Goal: Task Accomplishment & Management: Use online tool/utility

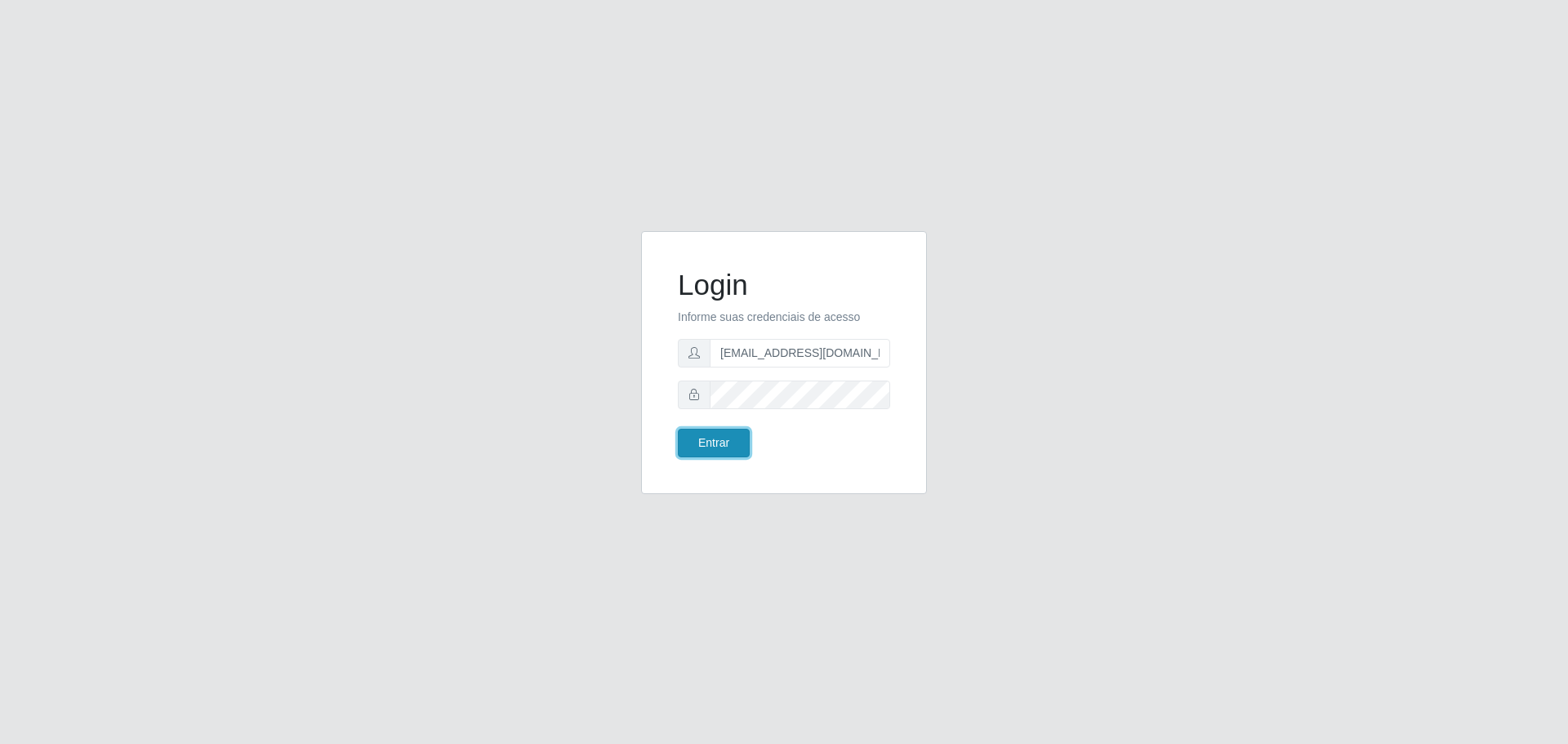
click at [716, 435] on button "Entrar" at bounding box center [714, 444] width 71 height 29
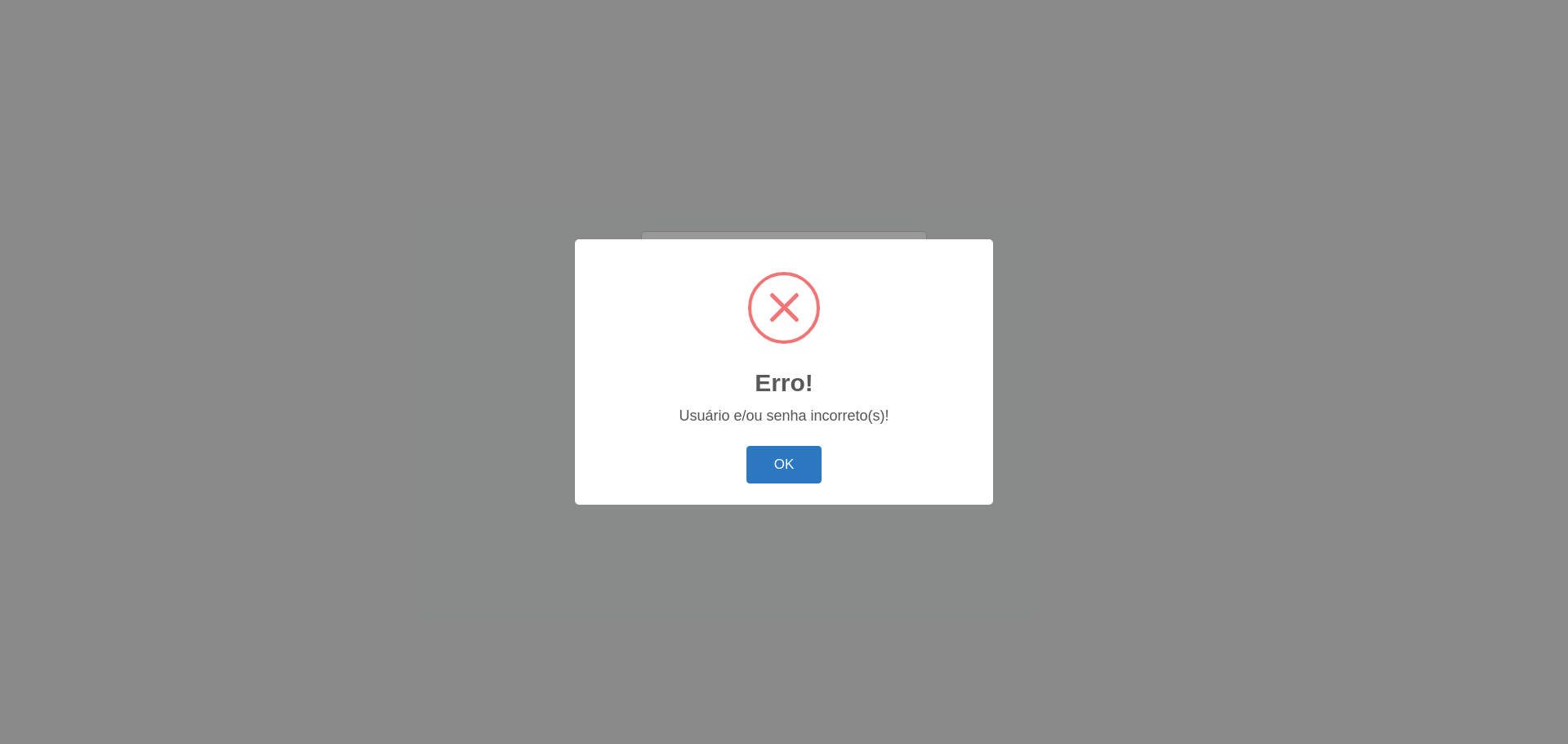
click at [788, 472] on button "OK" at bounding box center [784, 466] width 76 height 39
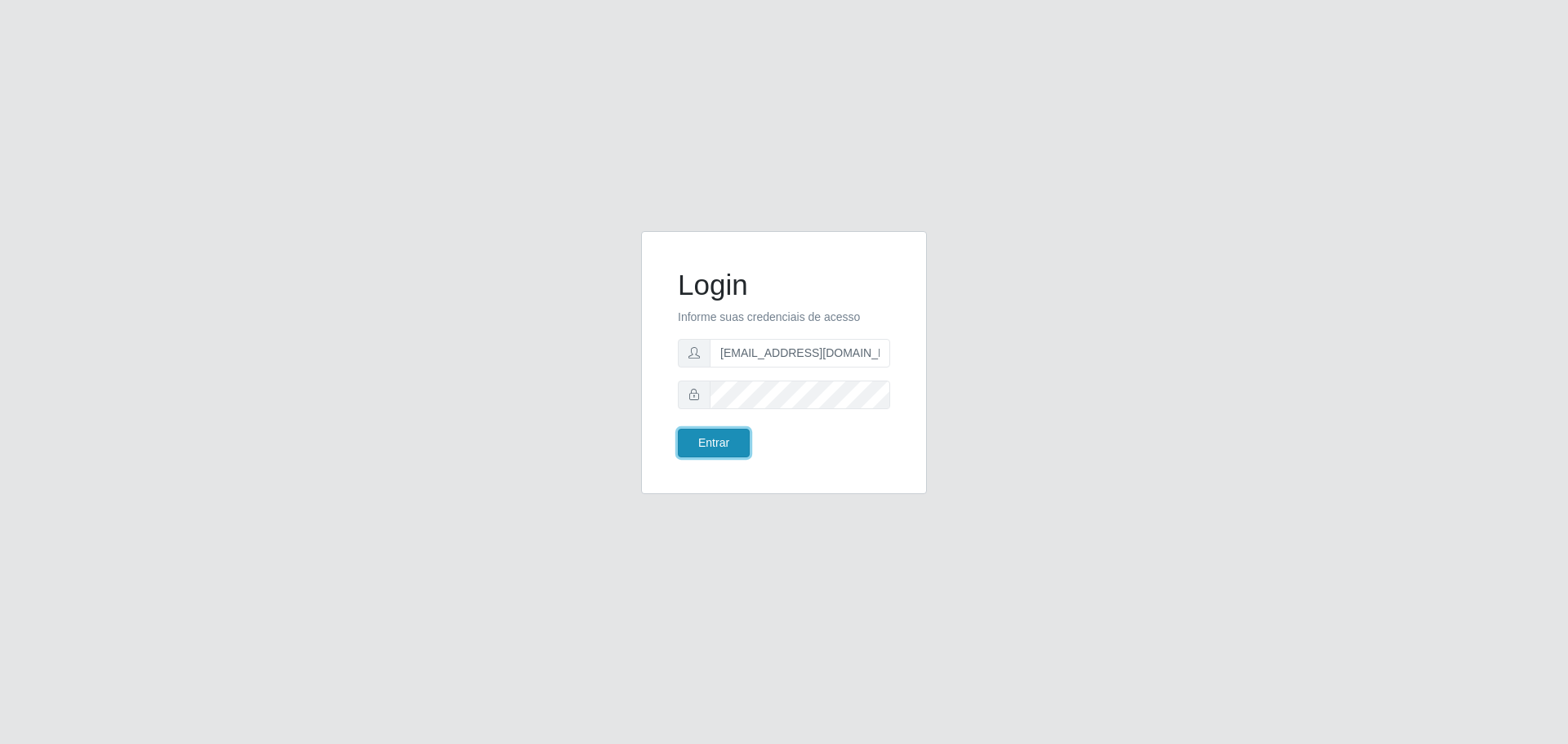
click at [732, 447] on button "Entrar" at bounding box center [714, 444] width 71 height 29
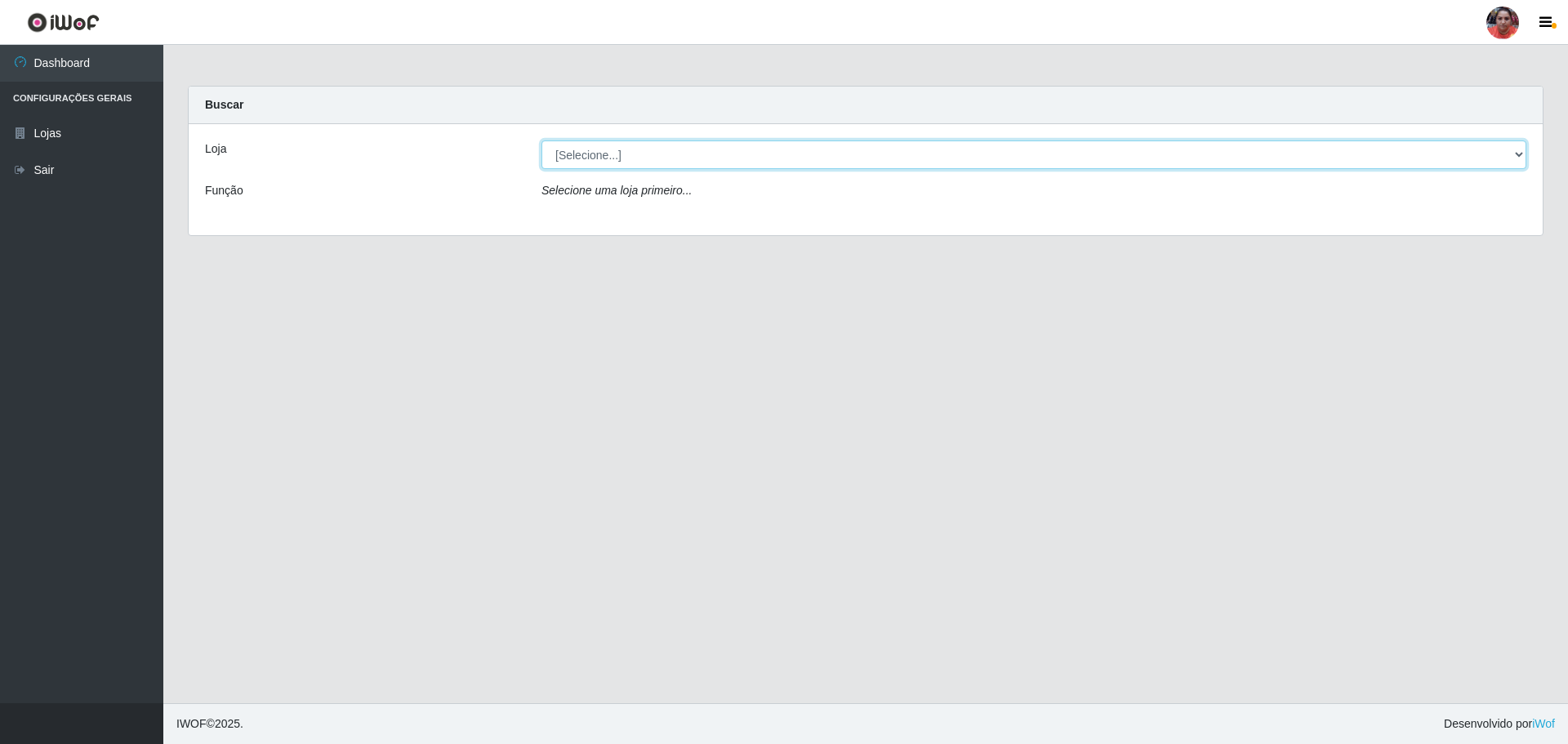
click at [1519, 156] on select "[Selecione...] Mar Vermelho - Loja 05" at bounding box center [1035, 155] width 985 height 29
select select "252"
click at [542, 140] on select "[Selecione...] Mar Vermelho - Loja 05" at bounding box center [1035, 155] width 985 height 29
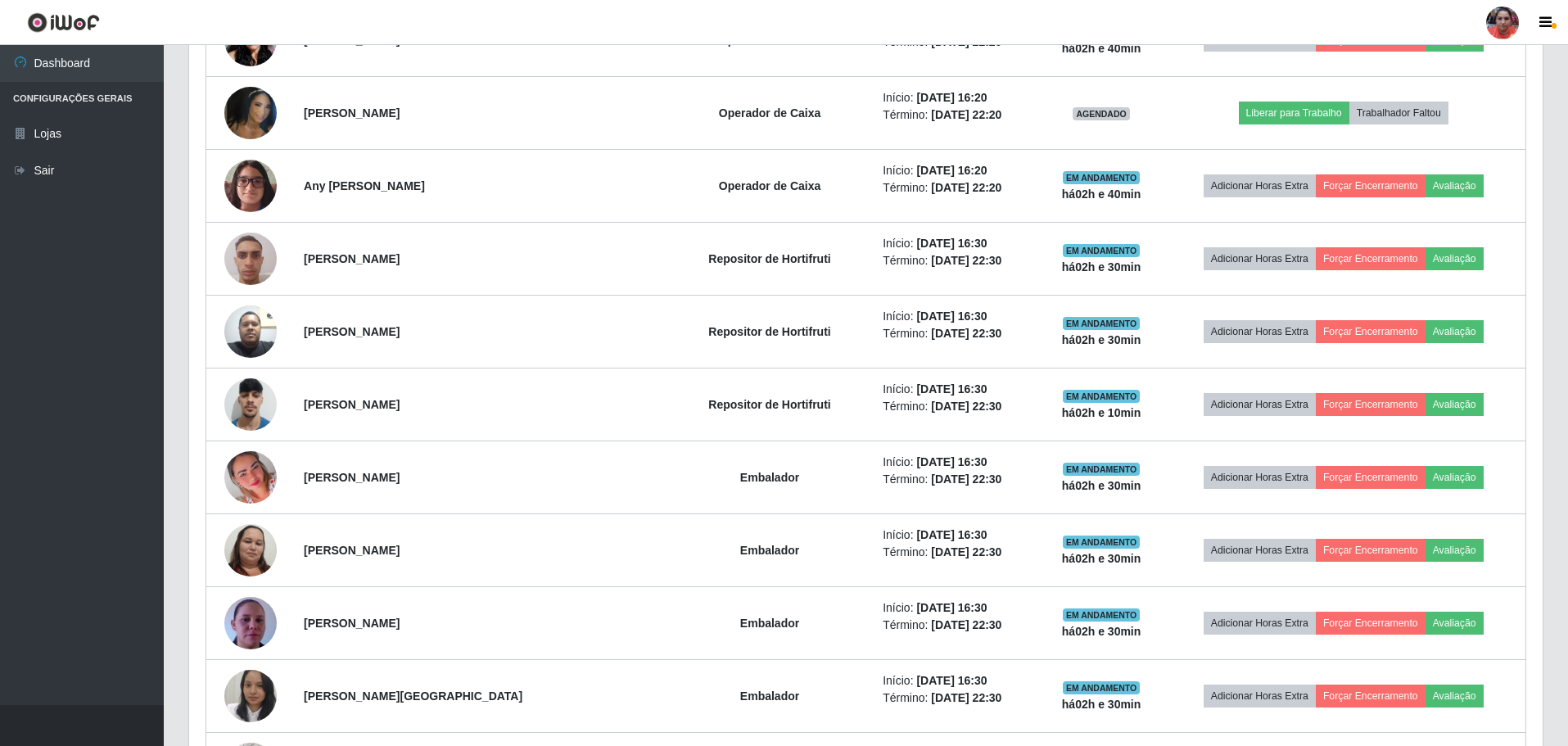
scroll to position [1740, 0]
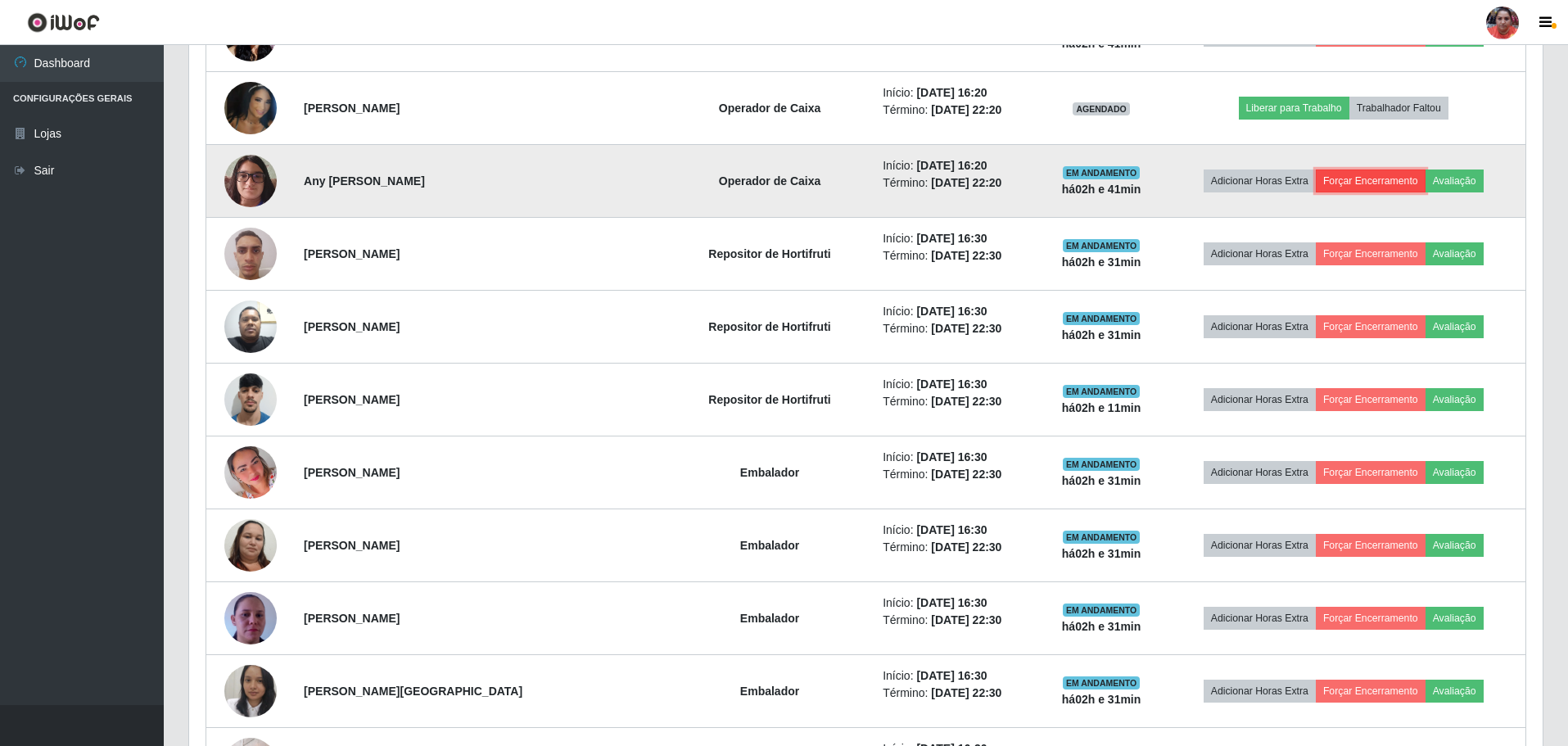
click at [1348, 177] on button "Forçar Encerramento" at bounding box center [1370, 181] width 109 height 23
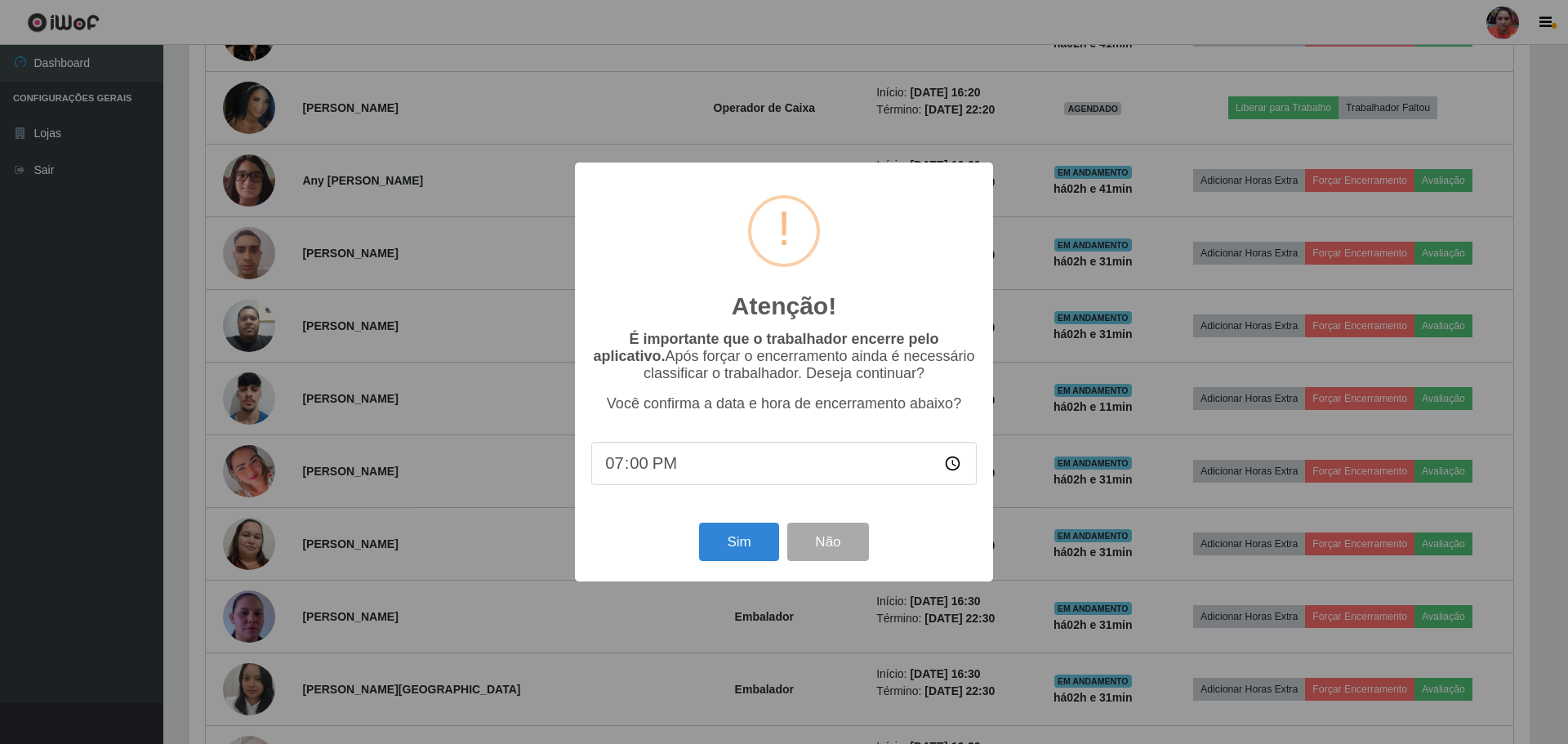
type input "19:01"
click at [760, 537] on button "Sim" at bounding box center [739, 542] width 79 height 39
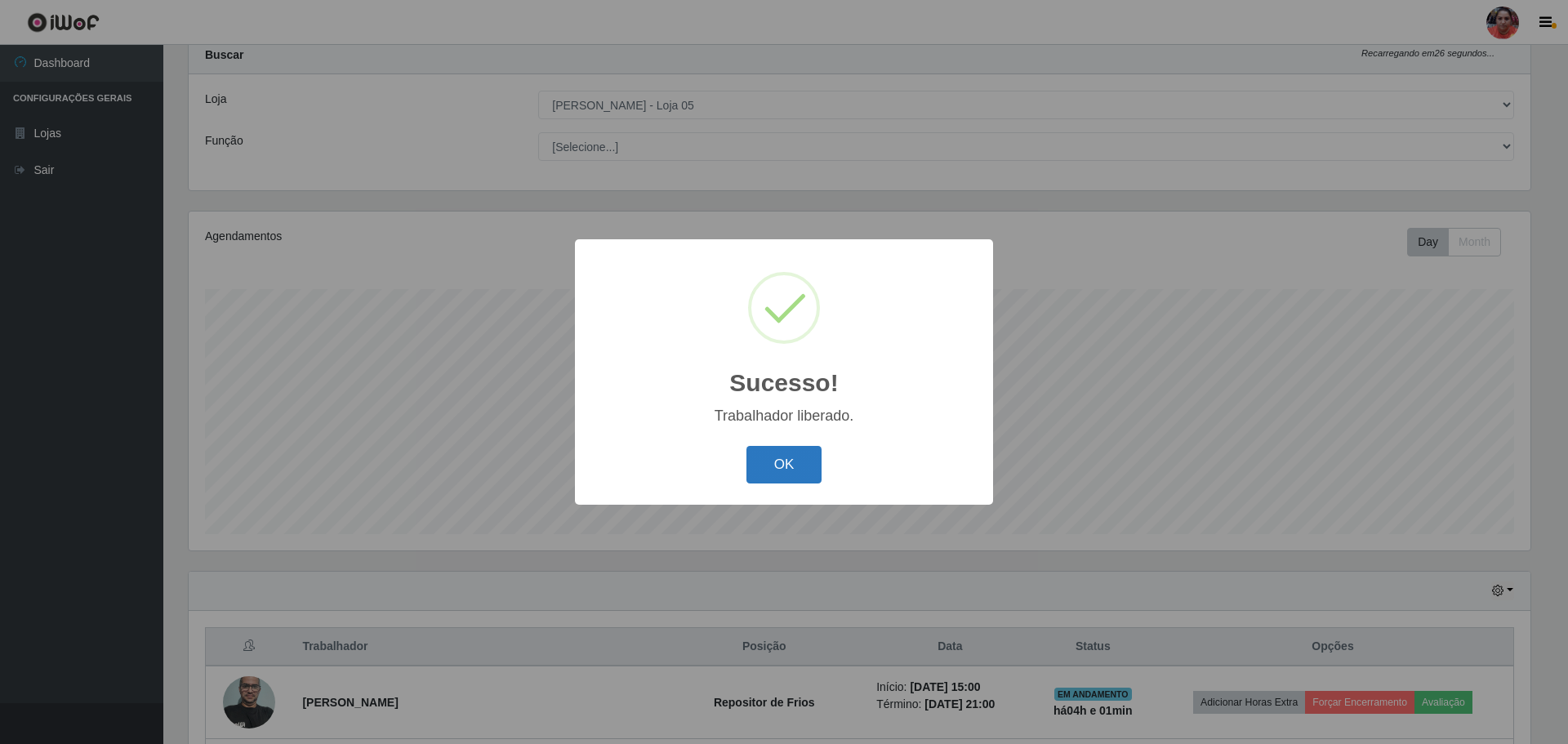
click at [796, 468] on button "OK" at bounding box center [784, 466] width 76 height 39
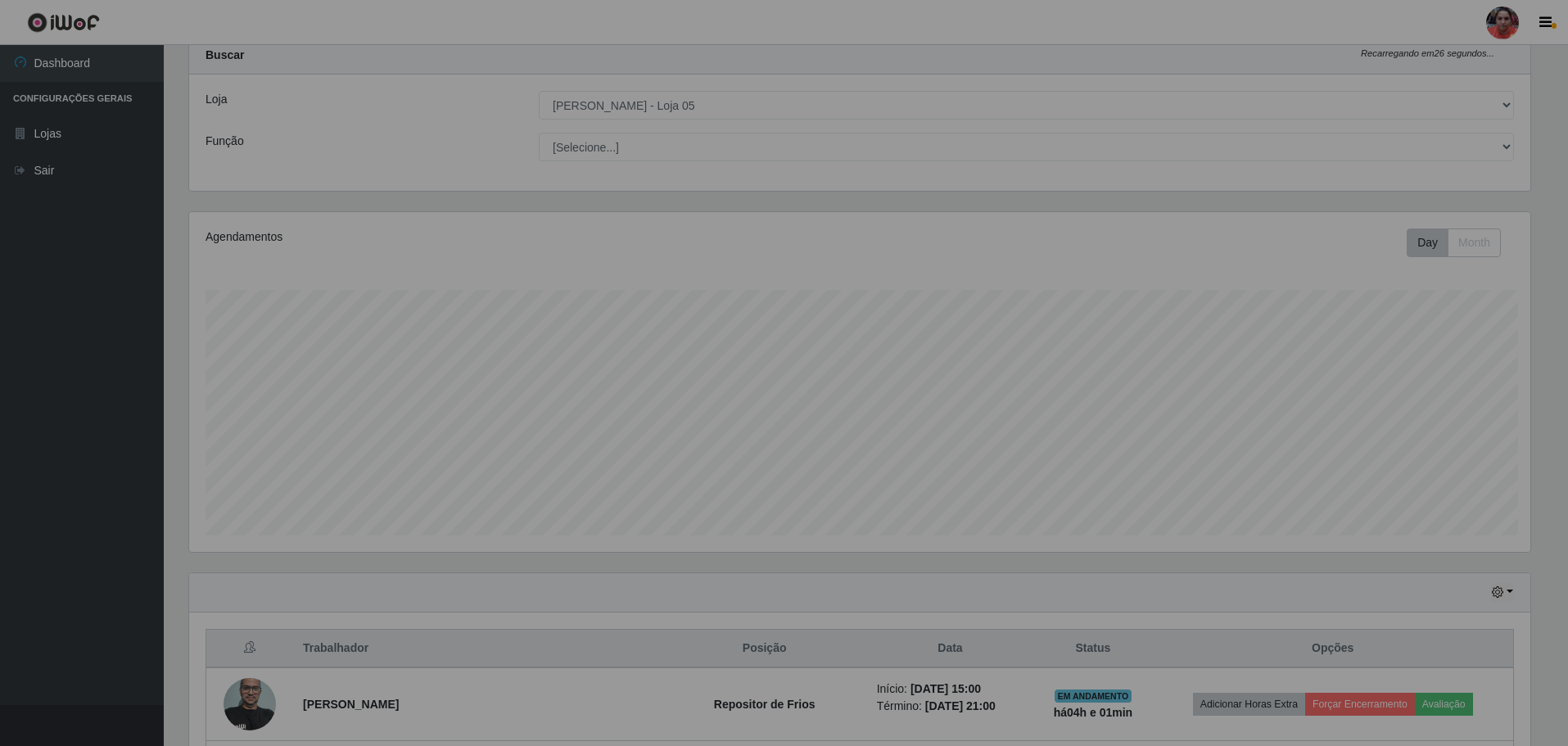
scroll to position [340, 1353]
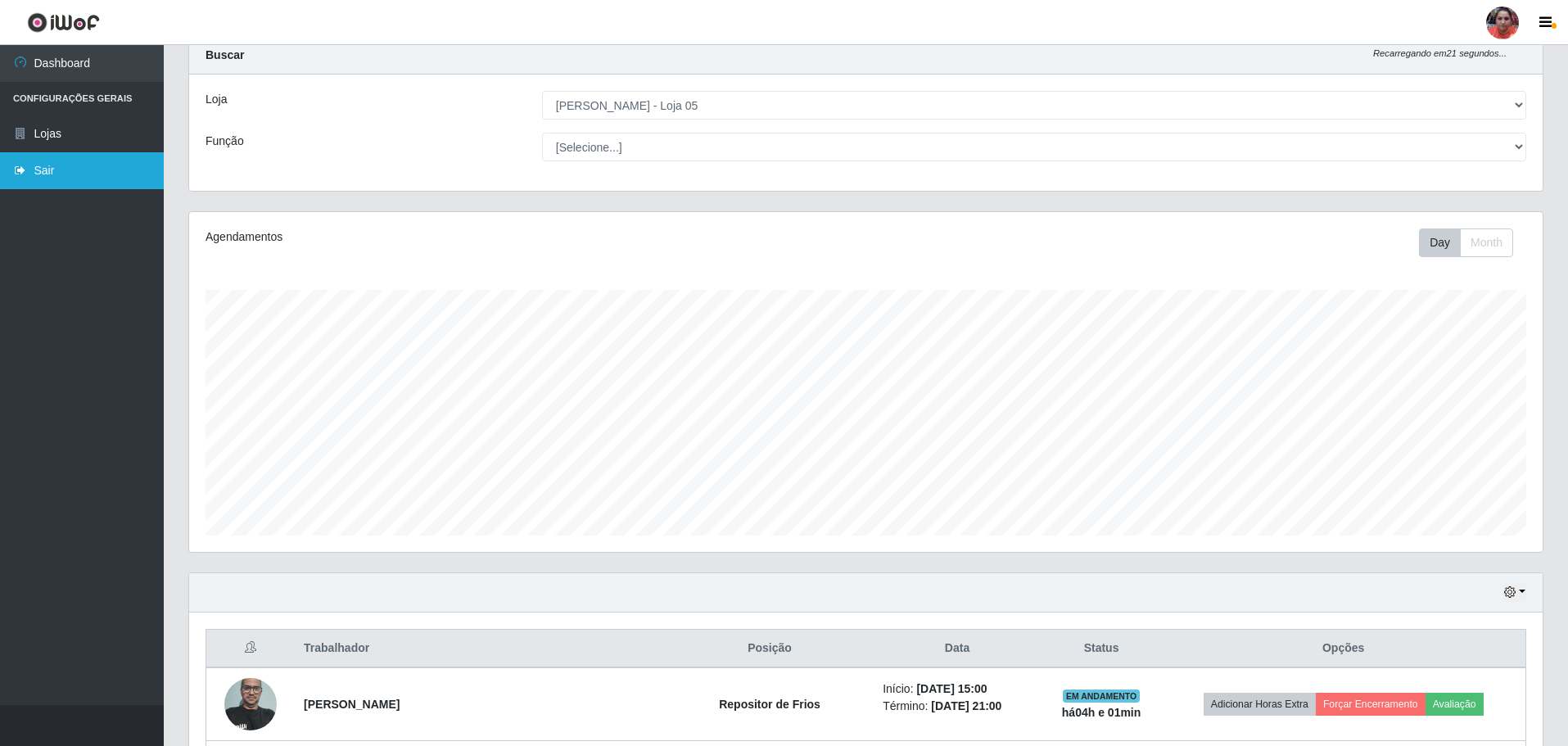
click at [44, 165] on link "Sair" at bounding box center [81, 171] width 164 height 37
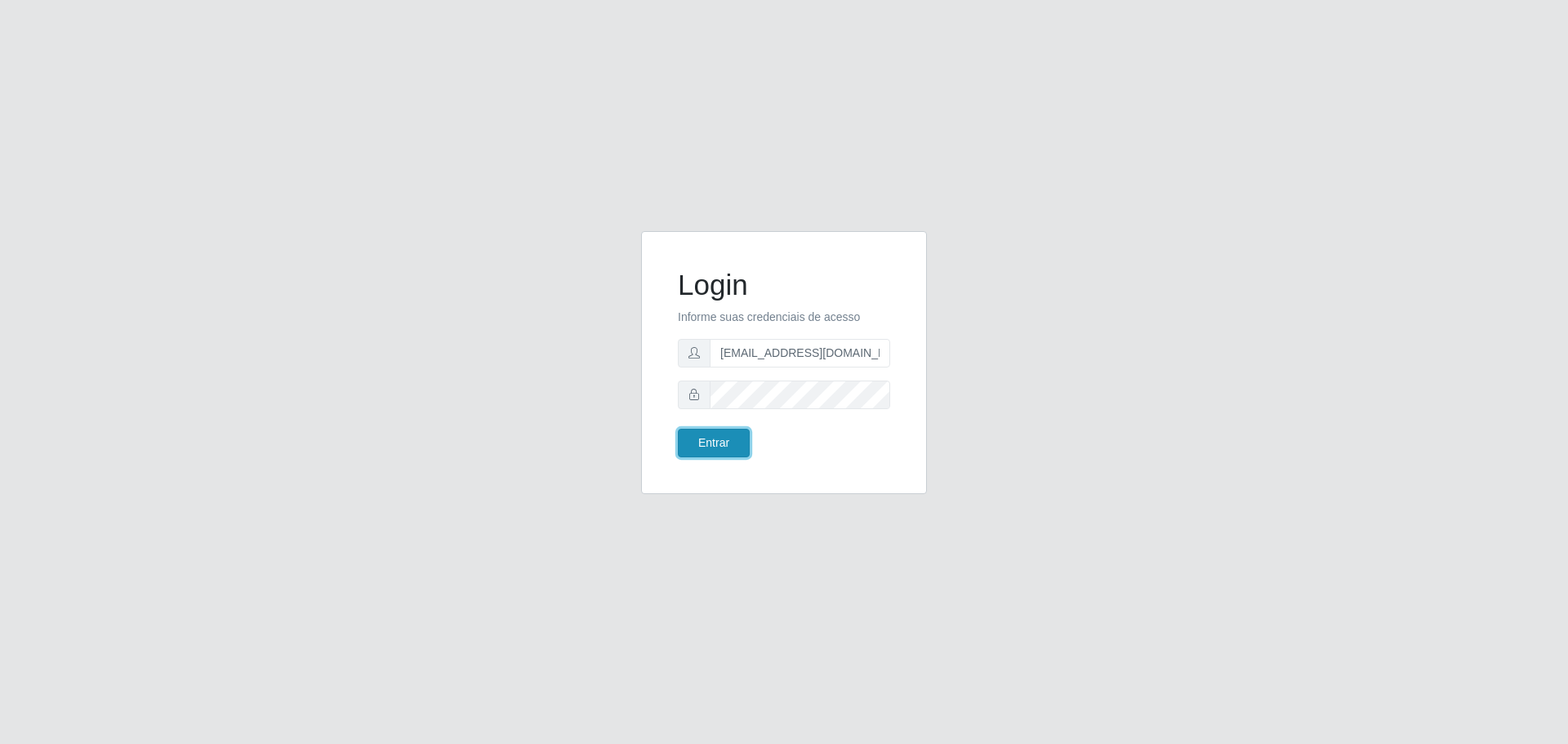
click at [702, 446] on button "Entrar" at bounding box center [714, 444] width 71 height 29
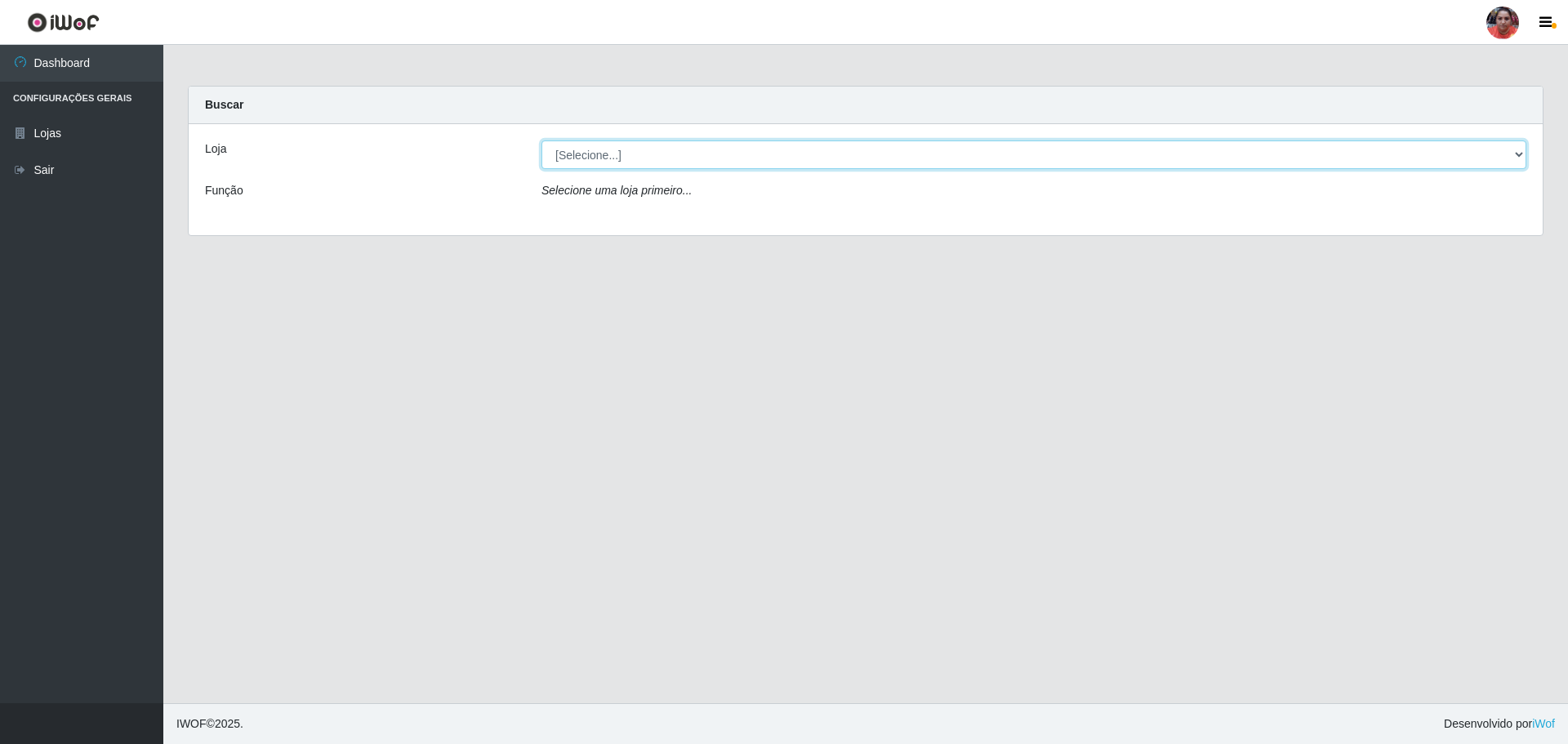
click at [1524, 151] on select "[Selecione...] Mar Vermelho - Loja 05" at bounding box center [1035, 155] width 985 height 29
click at [542, 140] on select "[Selecione...] Mar Vermelho - Loja 05" at bounding box center [1035, 155] width 985 height 29
click at [1521, 153] on select "[Selecione...] Mar Vermelho - Loja 05" at bounding box center [1035, 155] width 985 height 29
select select "252"
click at [542, 140] on select "[Selecione...] Mar Vermelho - Loja 05" at bounding box center [1035, 155] width 985 height 29
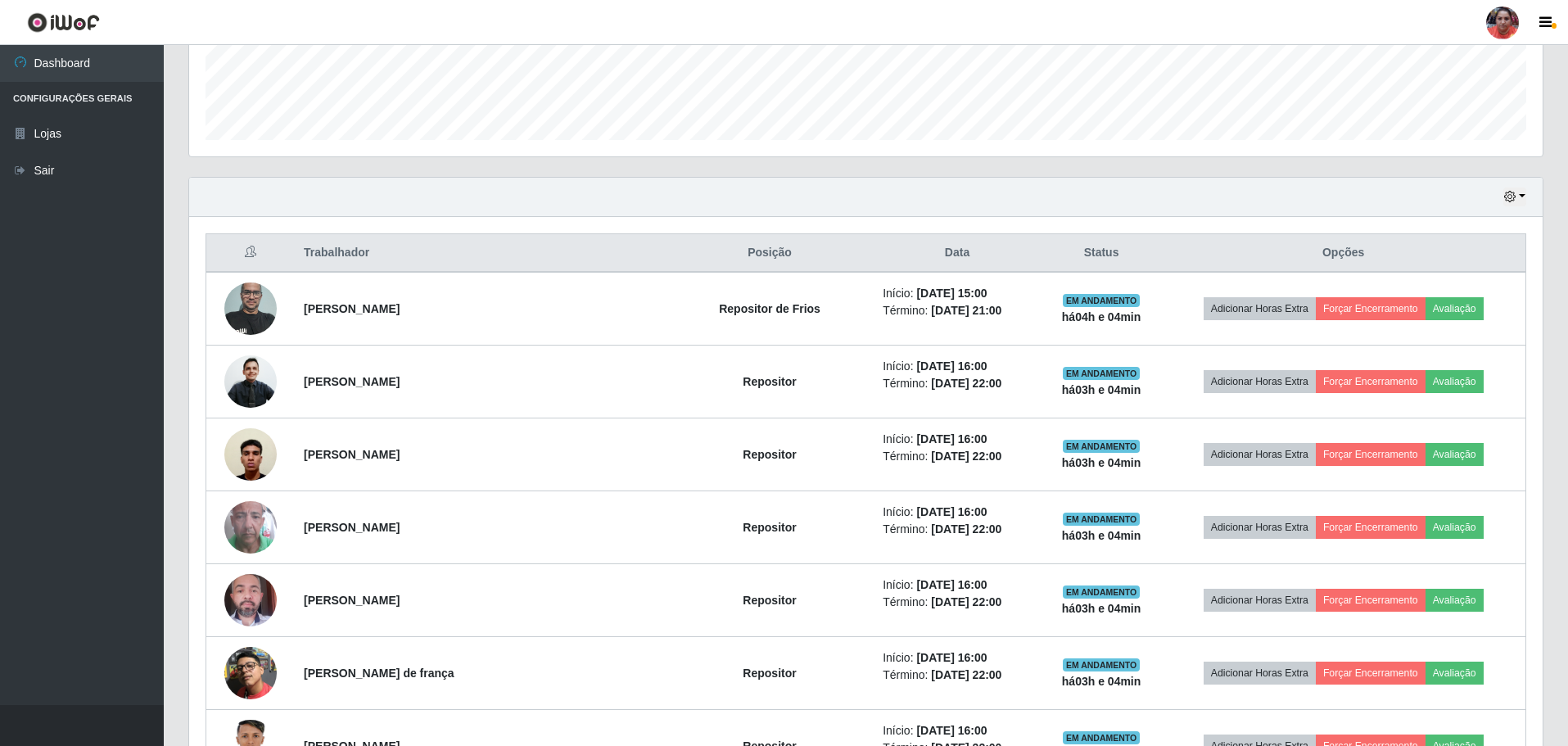
scroll to position [448, 0]
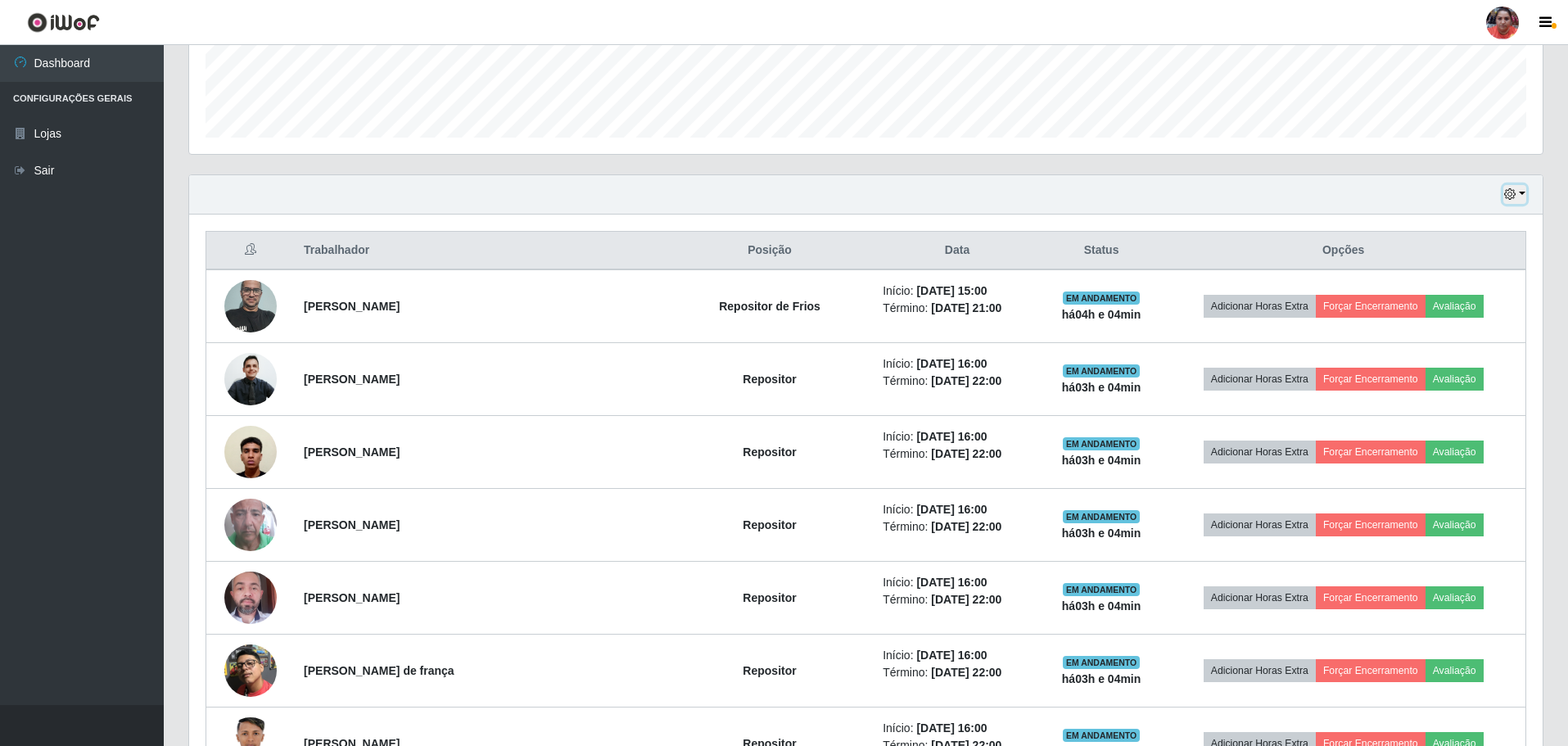
click at [1522, 194] on button "button" at bounding box center [1515, 194] width 23 height 18
click at [1463, 290] on button "3 dias" at bounding box center [1460, 293] width 130 height 35
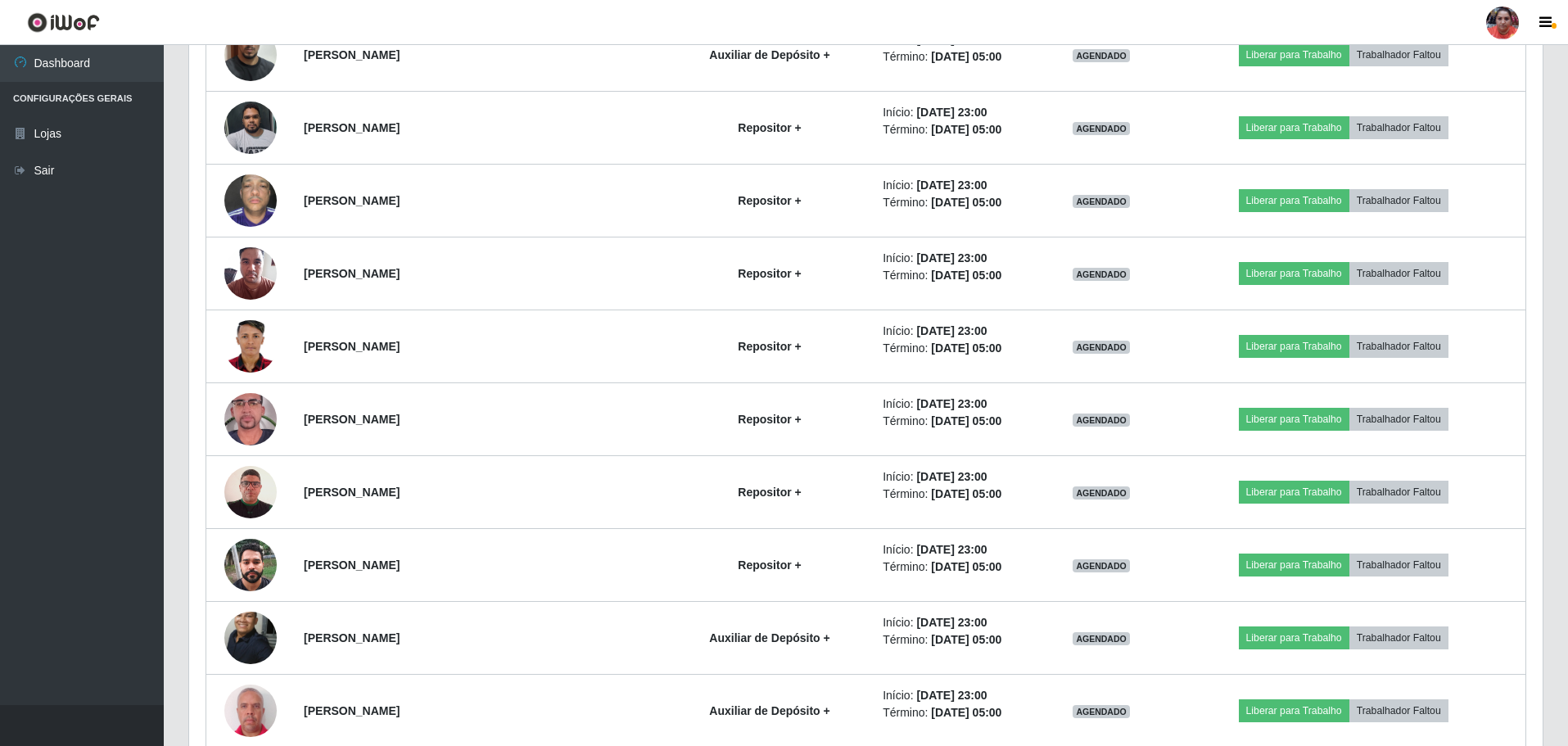
scroll to position [2809, 0]
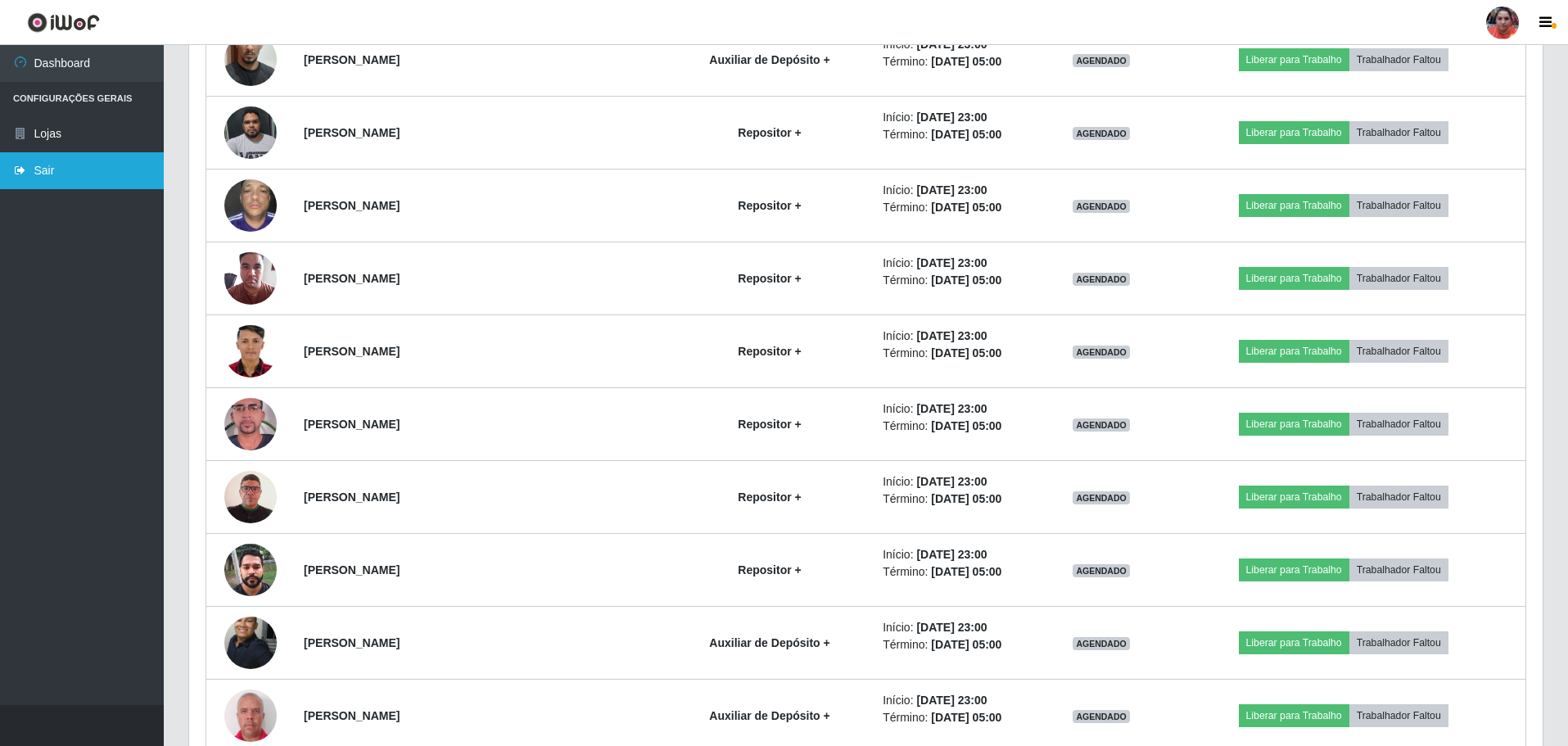
click at [38, 177] on link "Sair" at bounding box center [81, 171] width 164 height 37
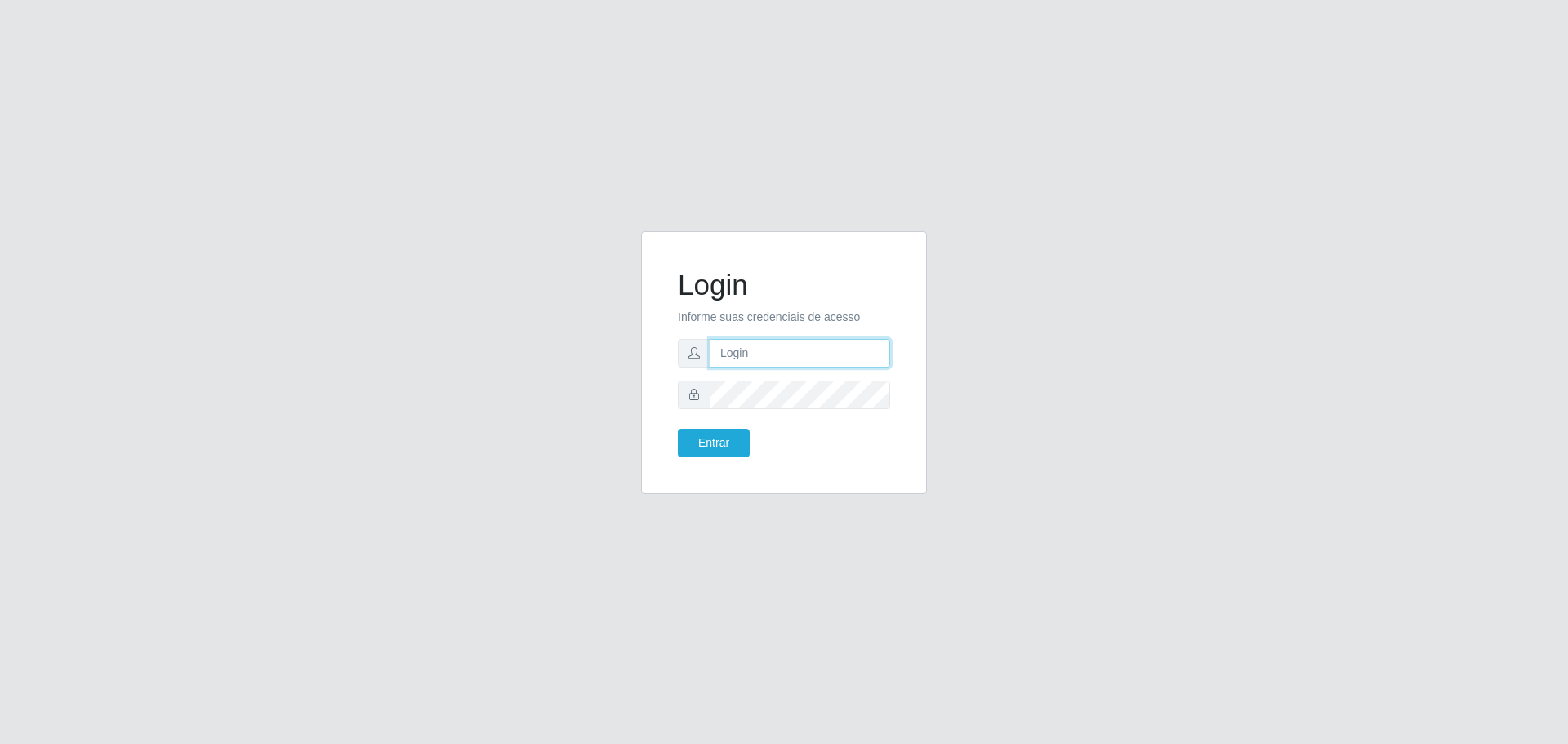
type input "[EMAIL_ADDRESS][DOMAIN_NAME]"
click at [728, 440] on button "Entrar" at bounding box center [714, 444] width 71 height 29
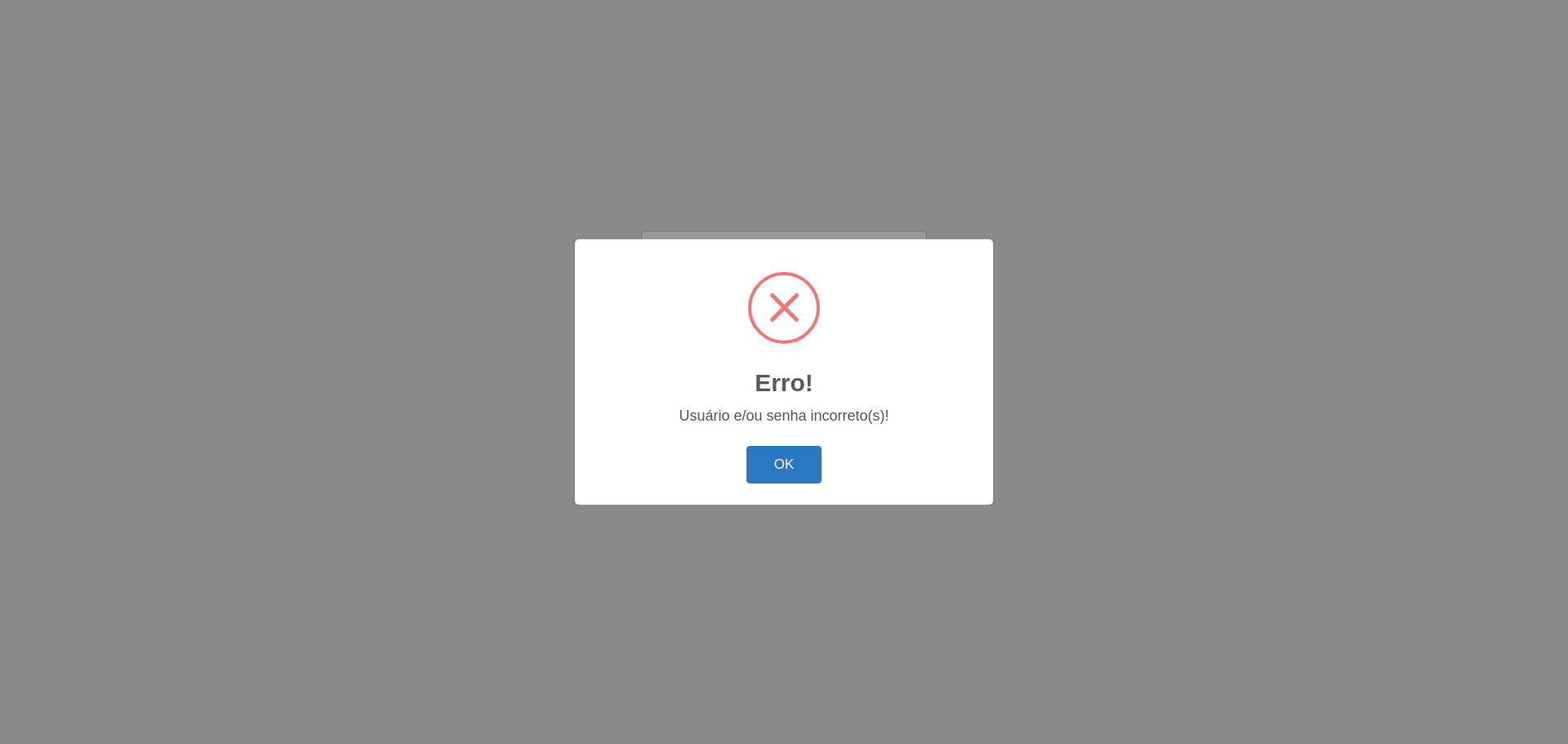
click at [788, 472] on button "OK" at bounding box center [784, 466] width 76 height 39
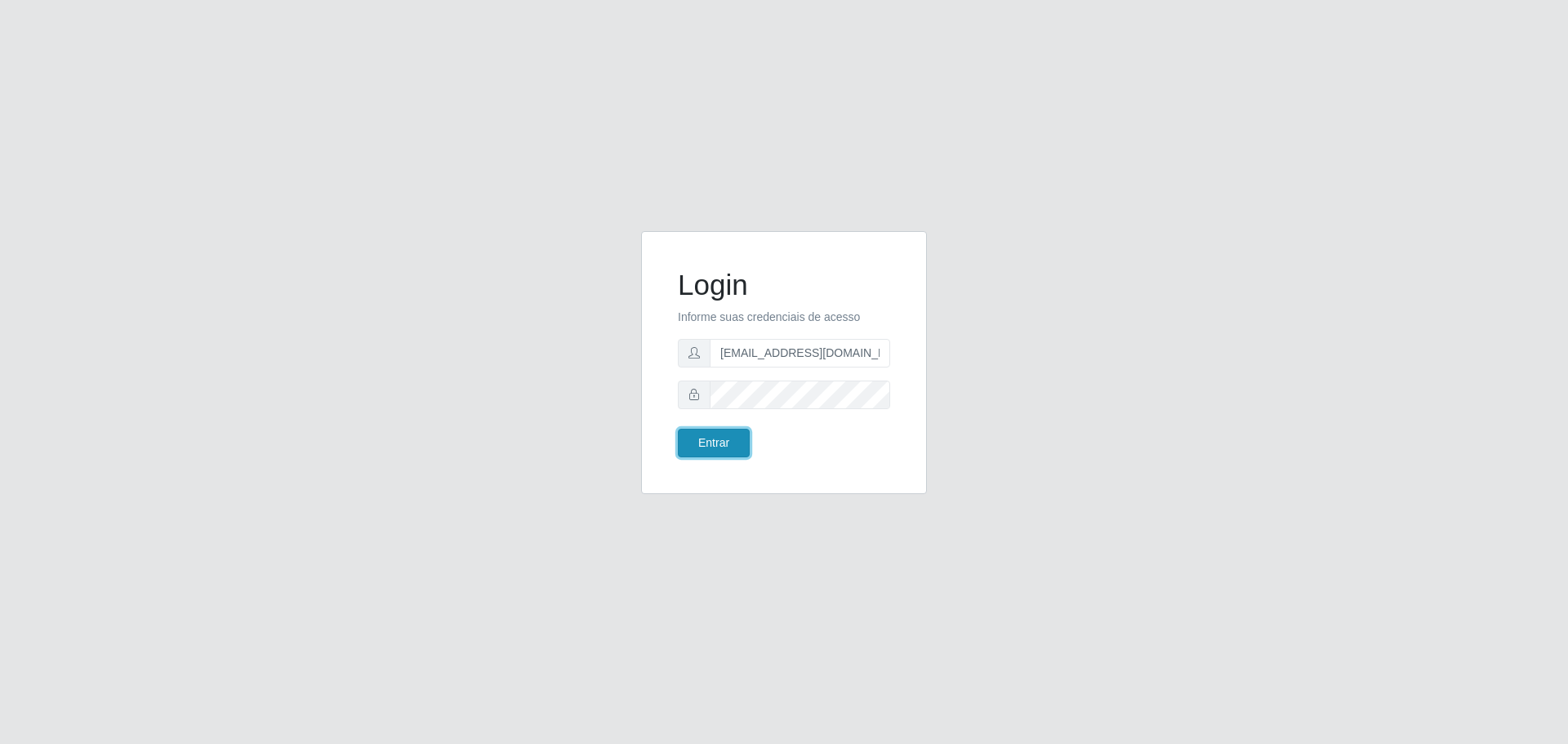
click at [734, 436] on button "Entrar" at bounding box center [714, 444] width 71 height 29
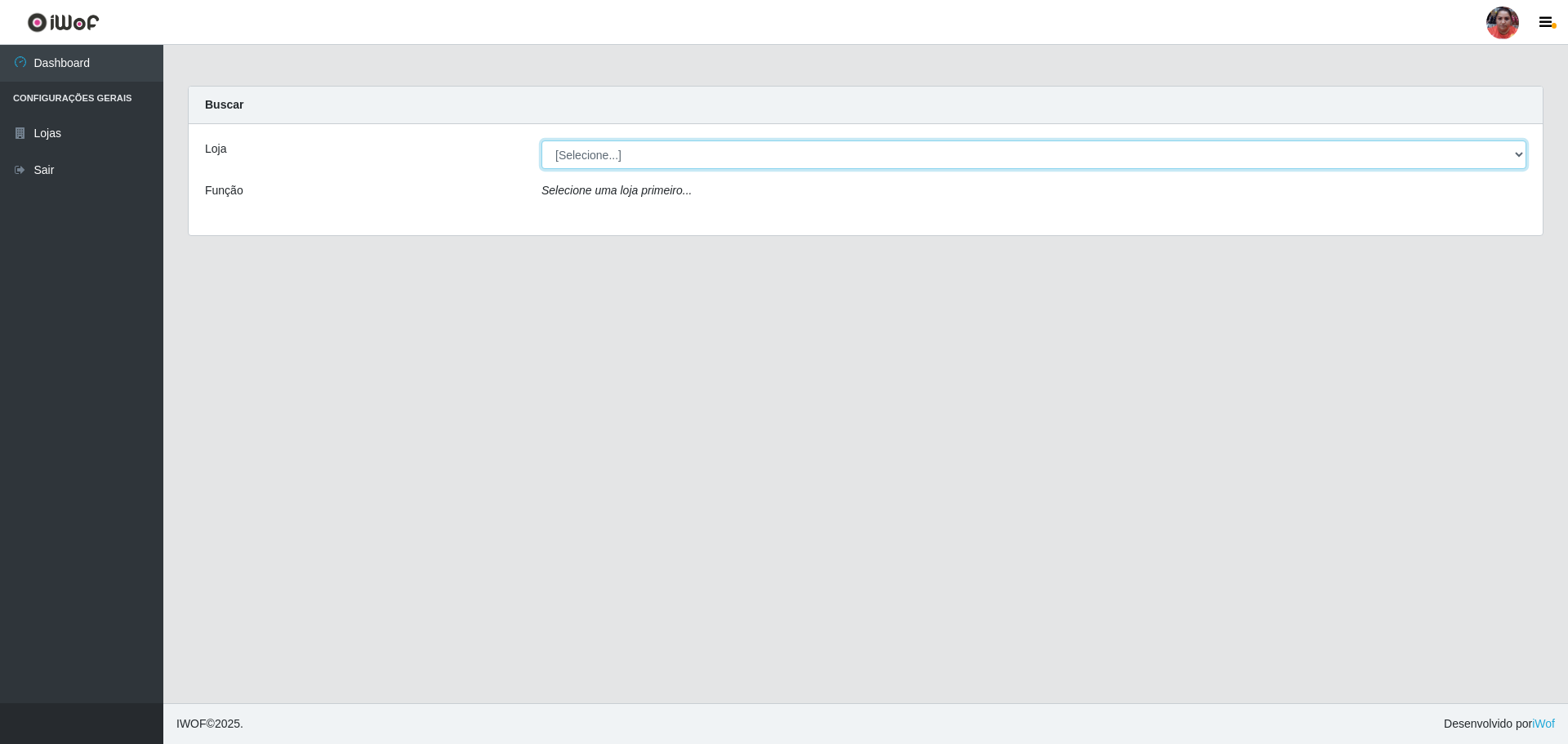
click at [1525, 150] on select "[Selecione...] Mar Vermelho - Loja 05" at bounding box center [1035, 155] width 985 height 29
select select "252"
click at [542, 140] on select "[Selecione...] Mar Vermelho - Loja 05" at bounding box center [1035, 155] width 985 height 29
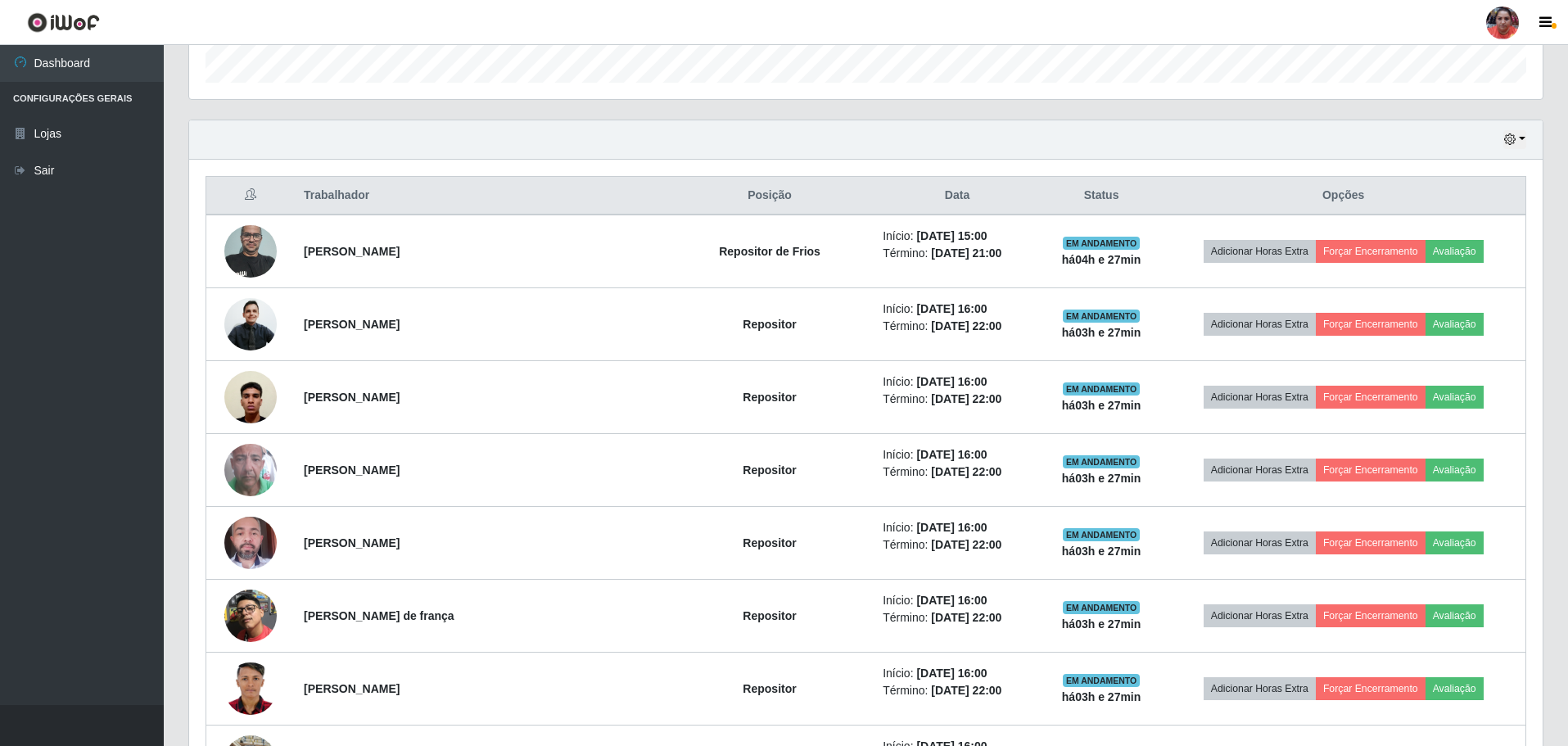
scroll to position [344, 0]
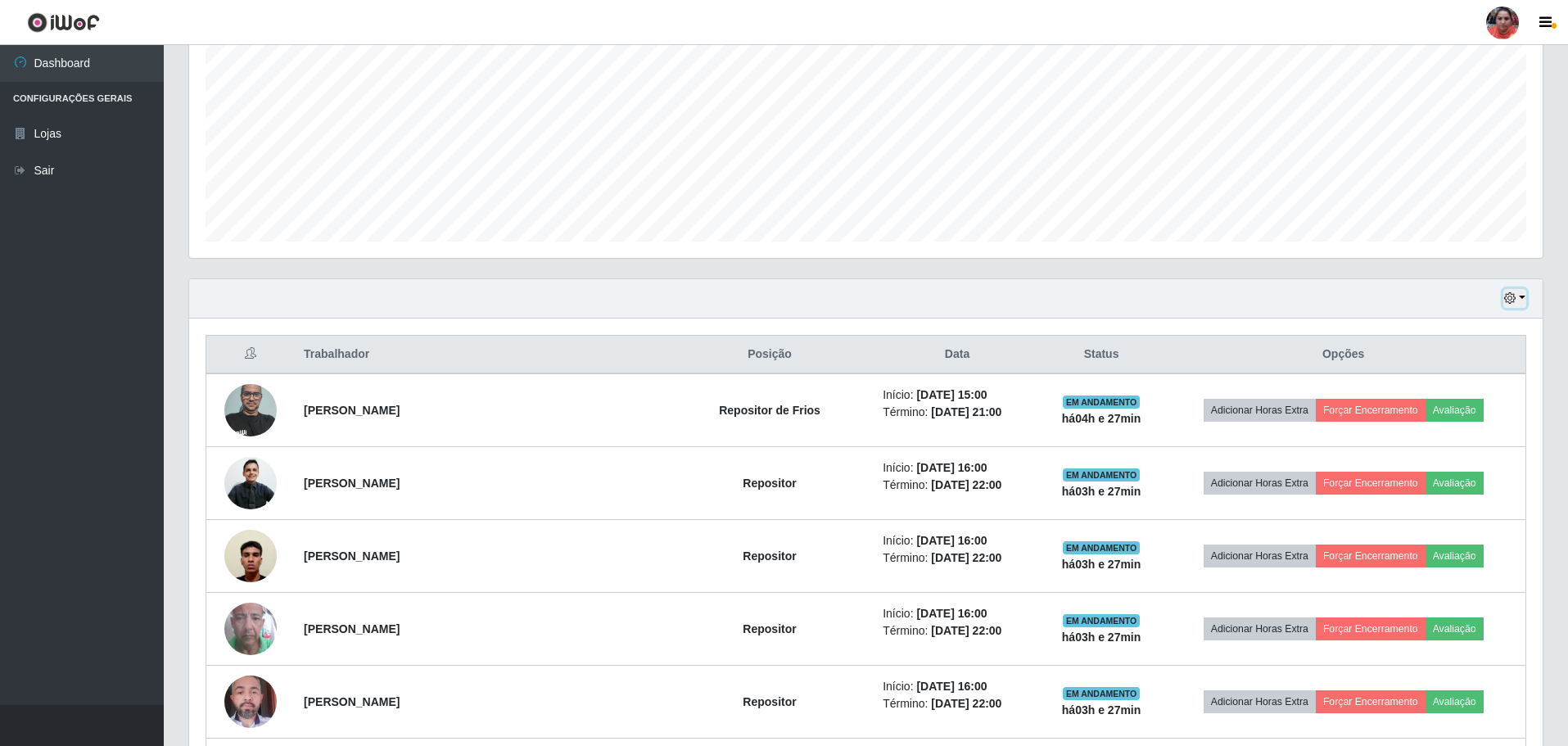
click at [1519, 295] on button "button" at bounding box center [1515, 297] width 23 height 18
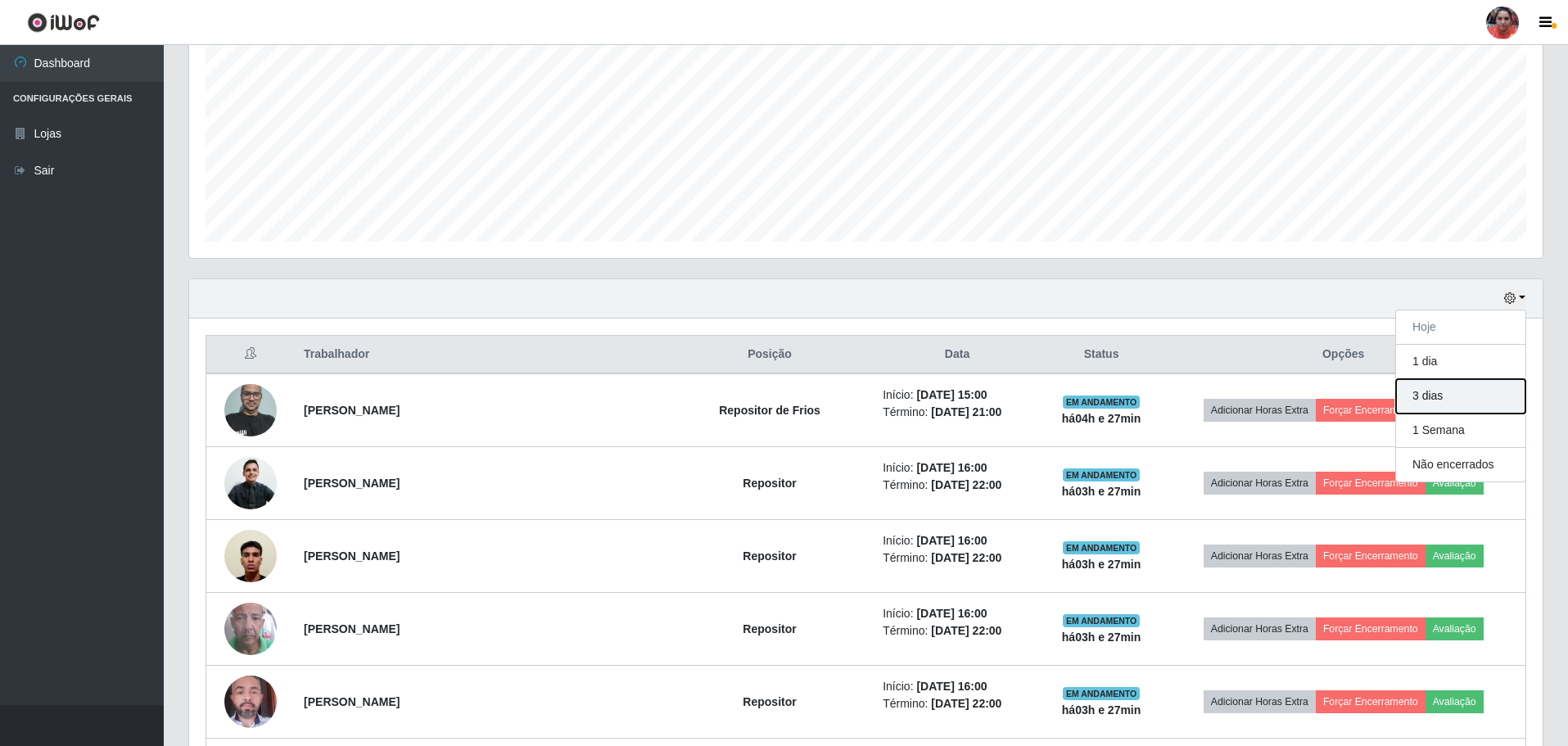
click at [1464, 402] on button "3 dias" at bounding box center [1460, 396] width 130 height 35
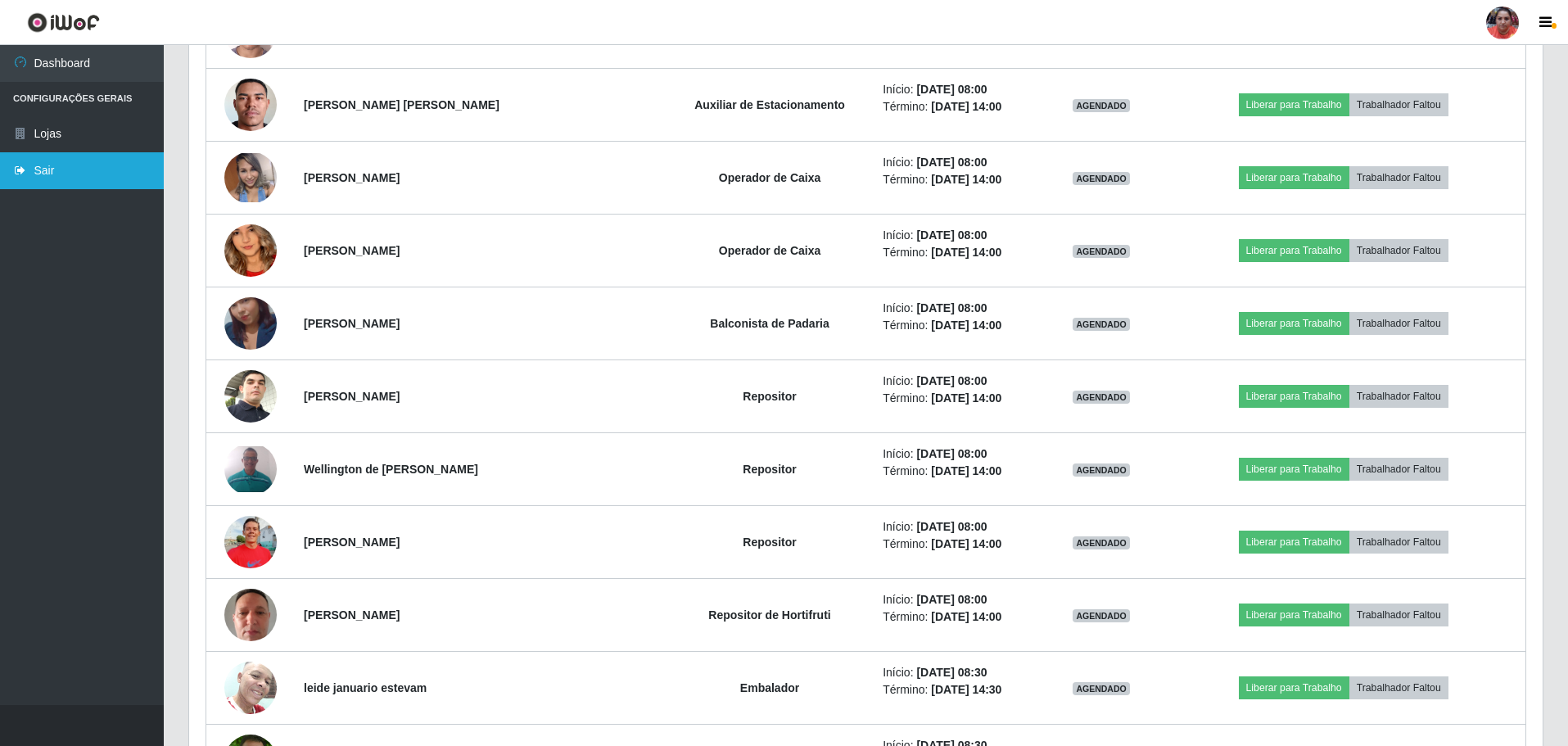
scroll to position [2893, 0]
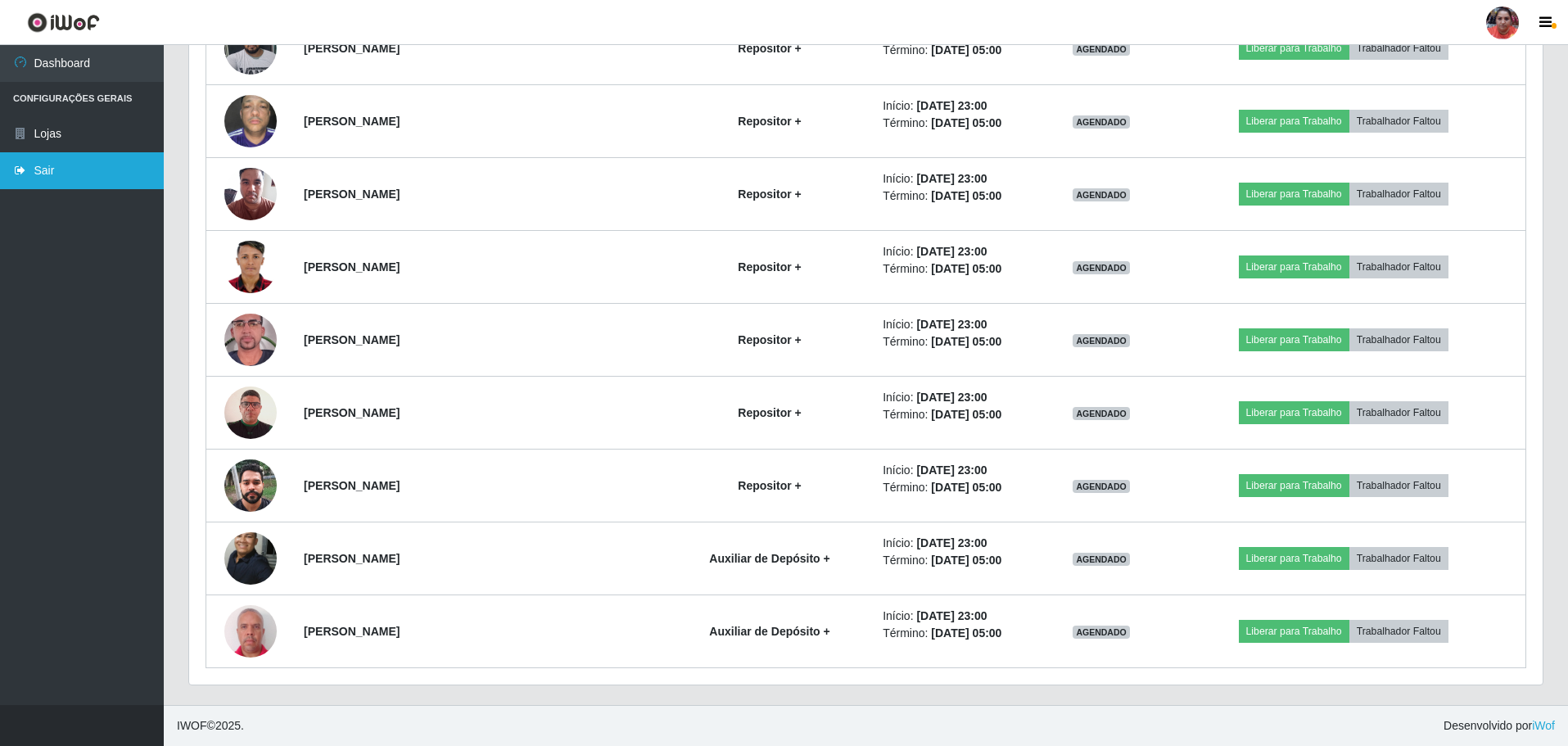
click at [51, 167] on link "Sair" at bounding box center [81, 171] width 164 height 37
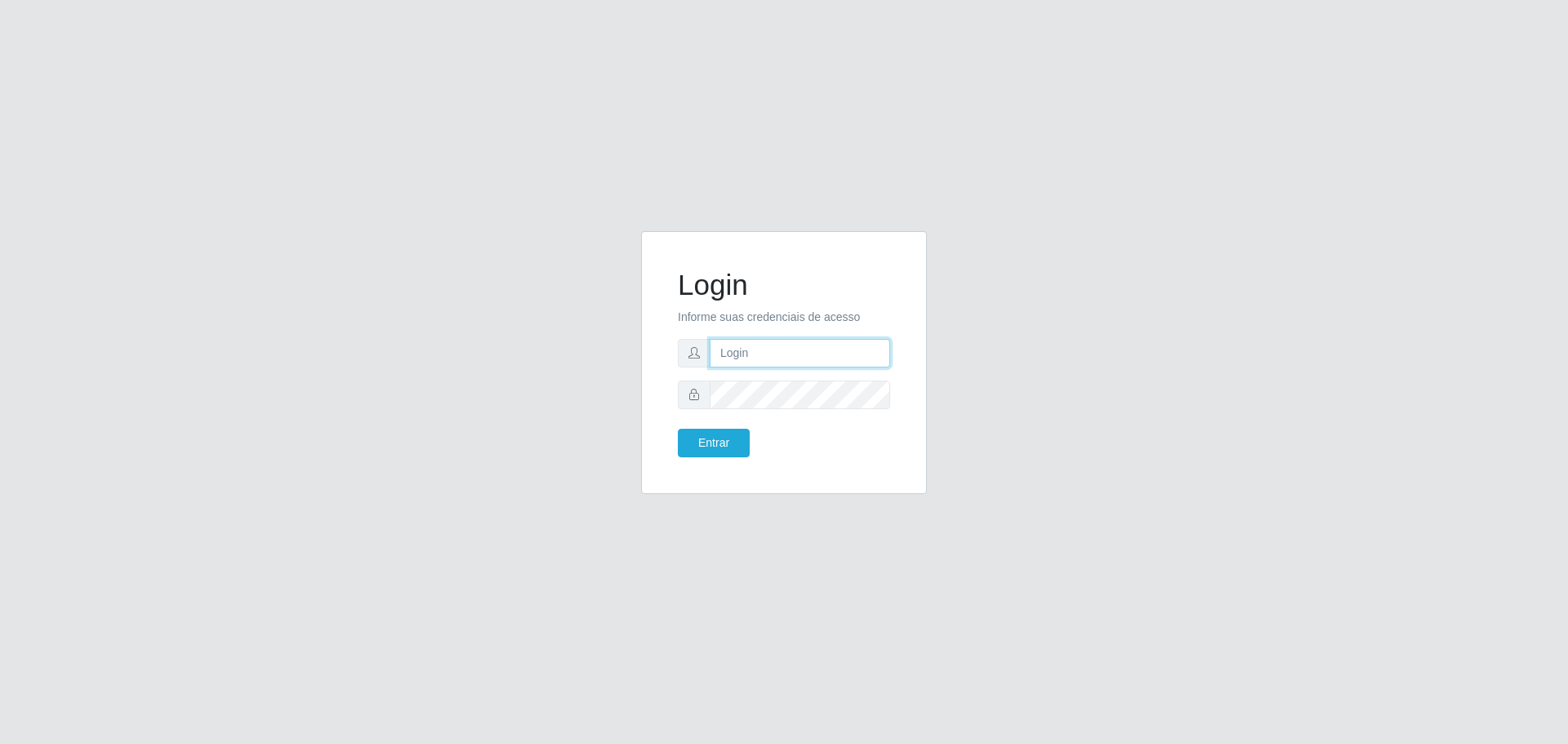
type input "[EMAIL_ADDRESS][DOMAIN_NAME]"
